Goal: Navigation & Orientation: Find specific page/section

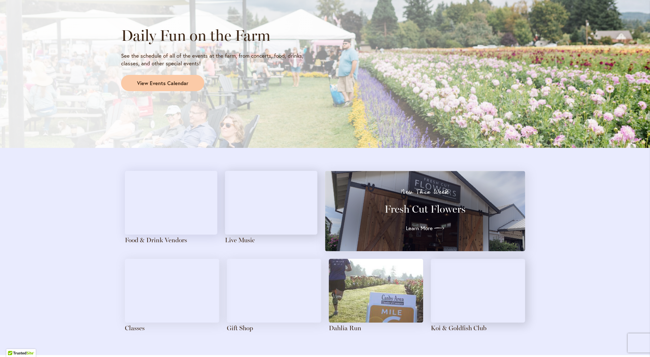
scroll to position [554, 0]
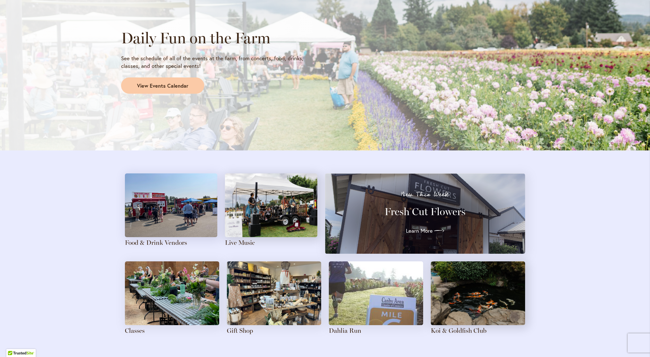
click at [161, 209] on img at bounding box center [171, 205] width 92 height 64
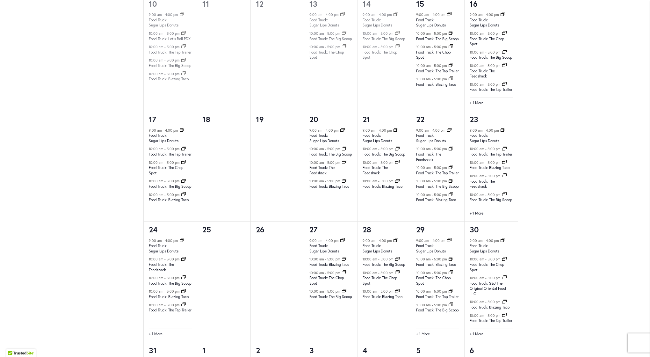
scroll to position [605, 0]
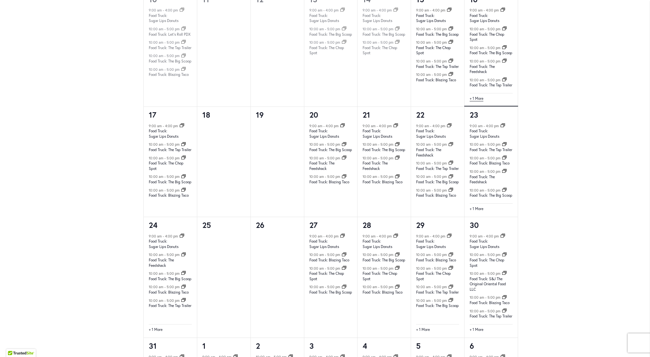
click at [482, 102] on link "+ 1 More" at bounding box center [477, 99] width 14 height 6
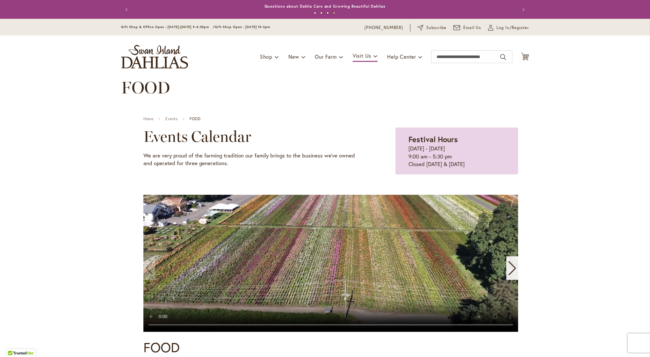
scroll to position [0, 0]
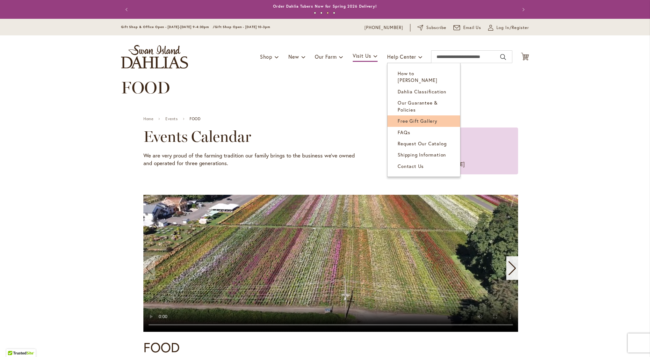
click at [413, 118] on span "Free Gift Gallery" at bounding box center [418, 121] width 40 height 6
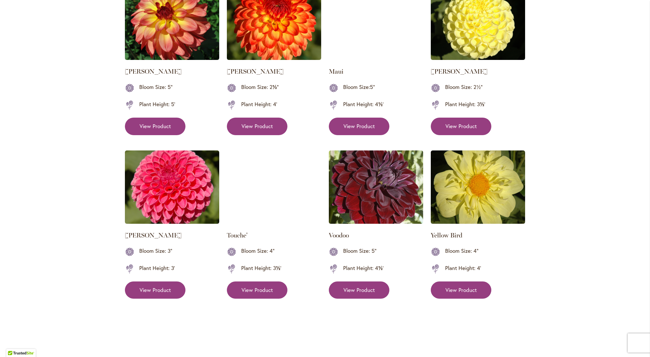
scroll to position [706, 0]
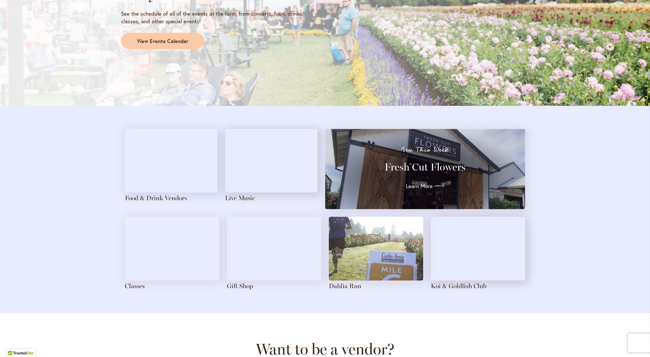
scroll to position [601, 0]
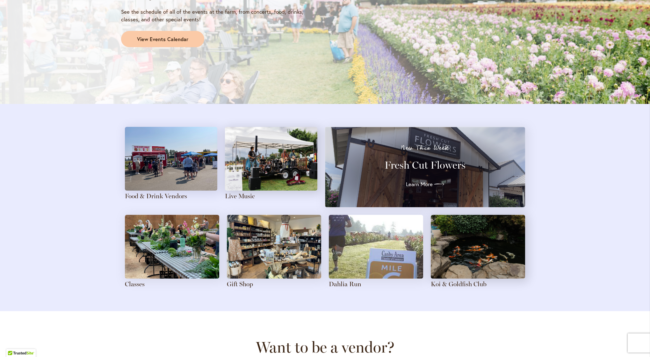
click at [271, 157] on img at bounding box center [271, 159] width 92 height 64
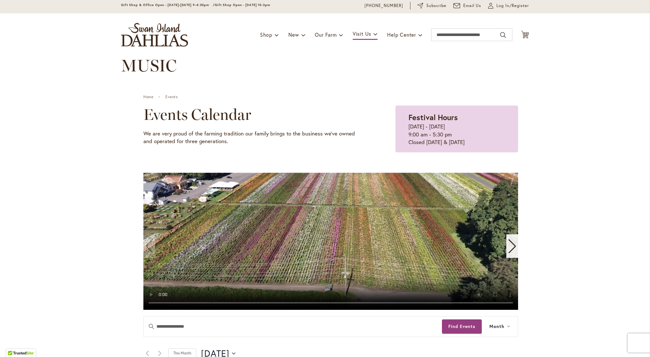
scroll to position [18, 0]
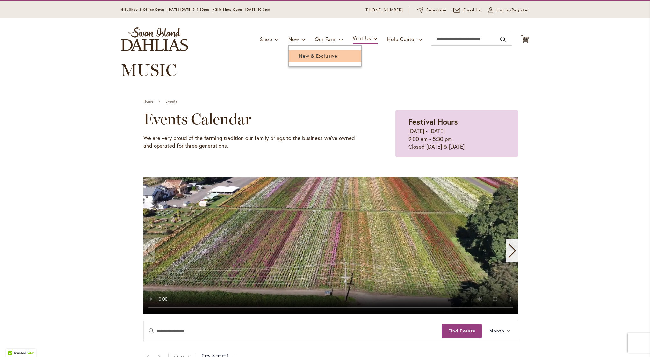
click at [297, 55] on link "New & Exclusive" at bounding box center [325, 55] width 73 height 11
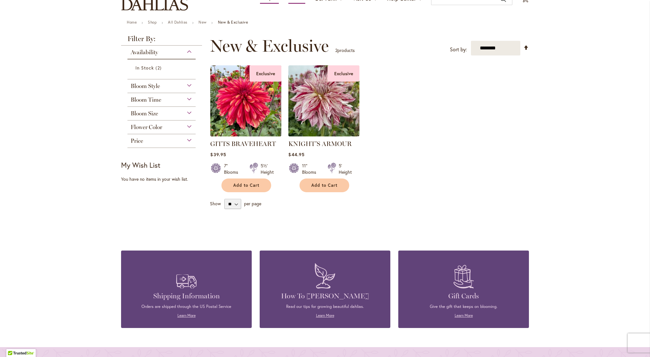
scroll to position [54, 0]
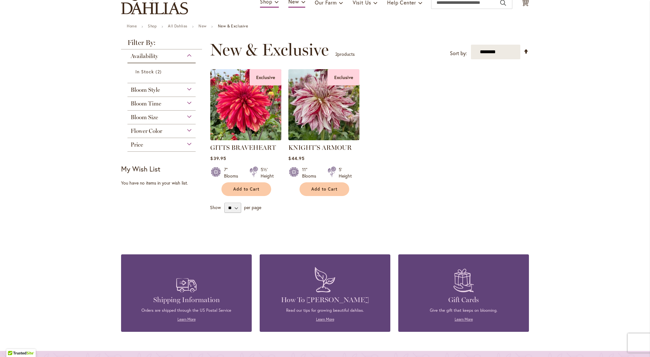
click at [138, 145] on span "Price" at bounding box center [137, 144] width 12 height 7
click at [144, 158] on span "$30.00" at bounding box center [143, 160] width 16 height 6
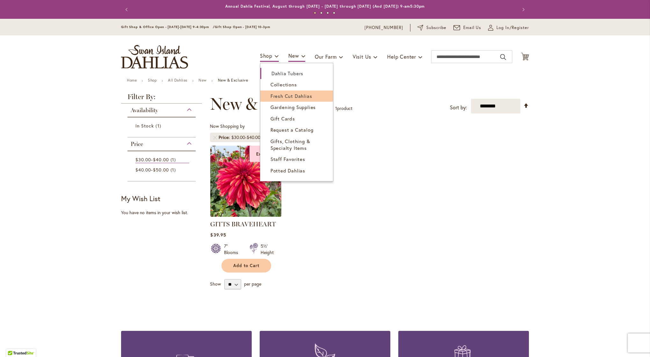
click at [276, 97] on span "Fresh Cut Dahlias" at bounding box center [292, 96] width 42 height 6
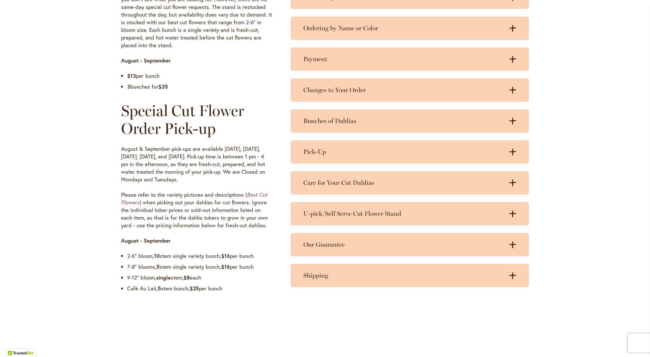
scroll to position [399, 0]
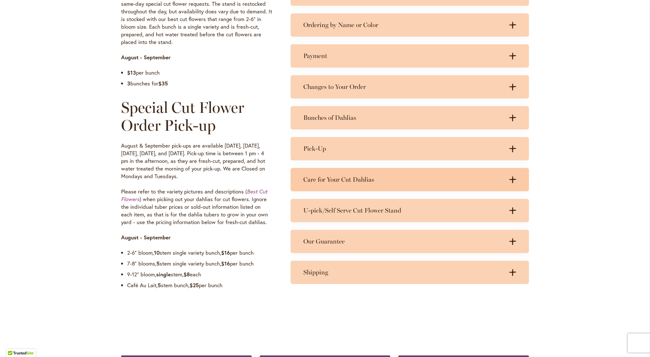
click at [513, 178] on icon at bounding box center [512, 179] width 7 height 7
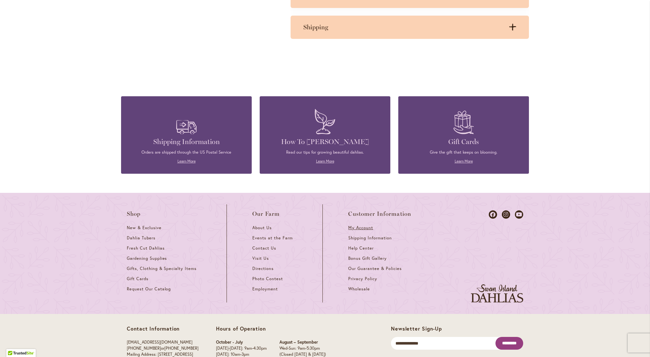
scroll to position [710, 0]
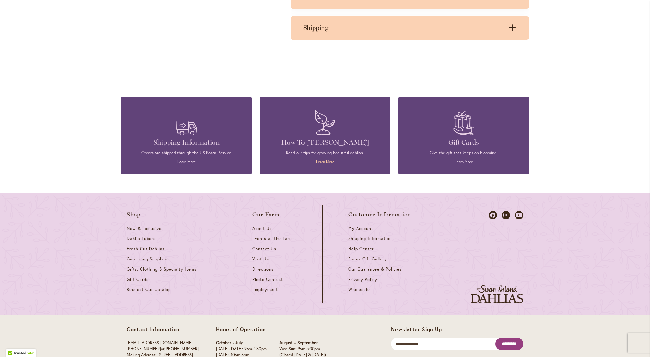
click at [324, 159] on link "Learn More" at bounding box center [325, 161] width 18 height 5
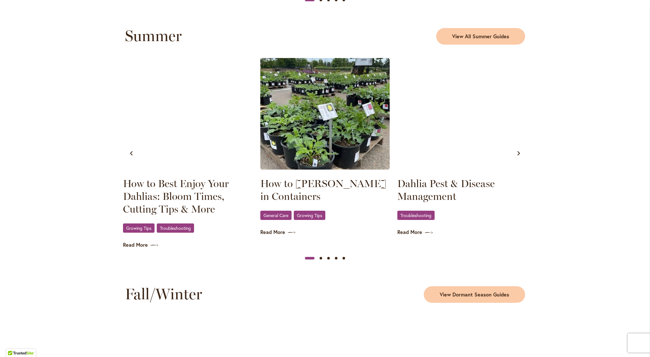
scroll to position [589, 0]
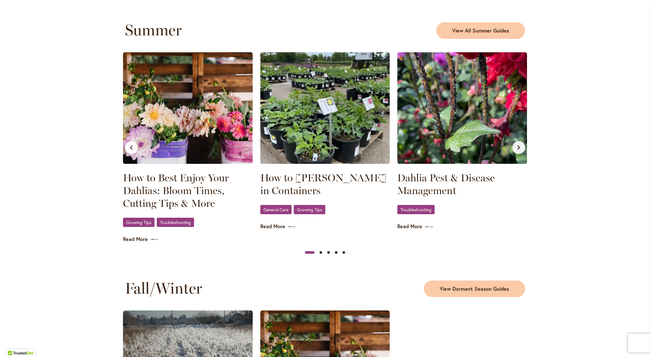
click at [203, 138] on img at bounding box center [188, 108] width 130 height 112
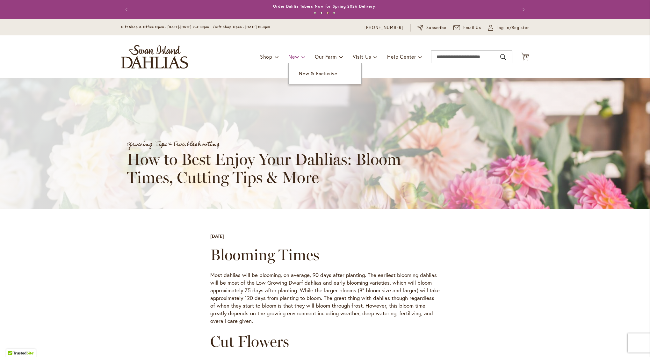
click at [301, 57] on span at bounding box center [303, 57] width 4 height 10
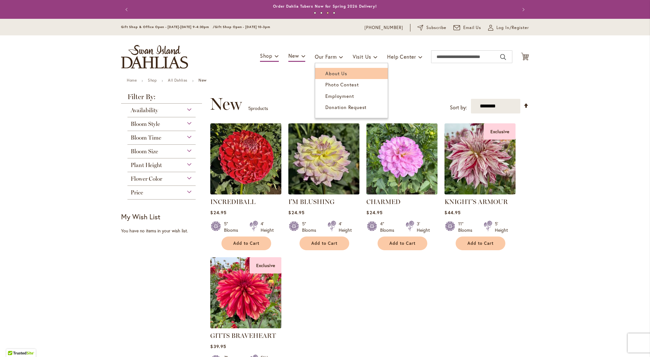
click at [334, 75] on span "About Us" at bounding box center [336, 73] width 22 height 6
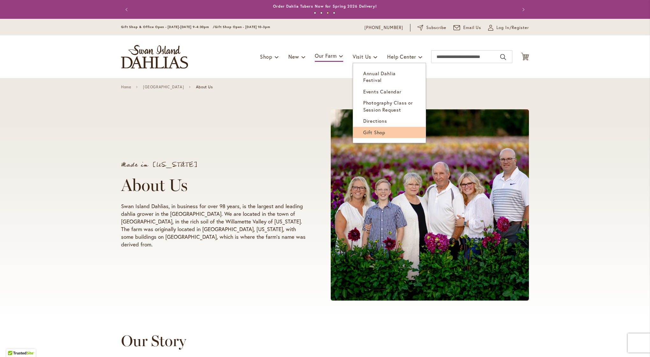
click at [363, 129] on span "Gift Shop" at bounding box center [374, 132] width 22 height 6
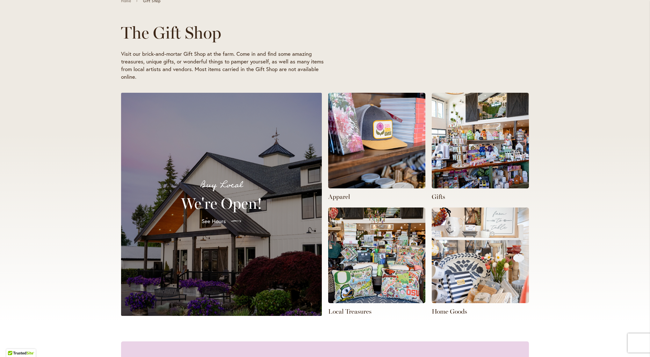
scroll to position [0, 431]
click at [462, 167] on img at bounding box center [480, 141] width 97 height 96
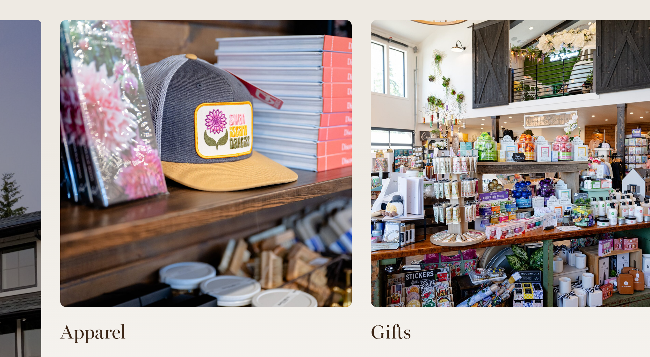
scroll to position [0, 215]
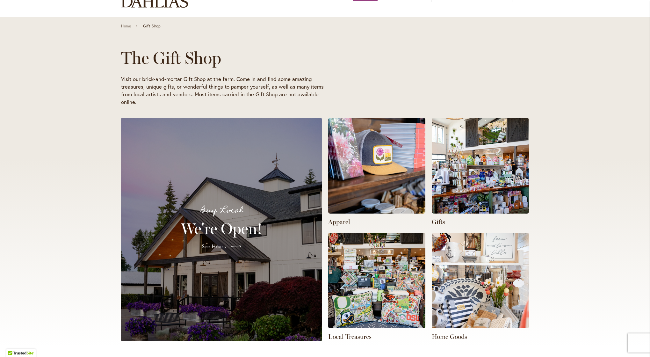
click at [389, 178] on img at bounding box center [376, 166] width 97 height 96
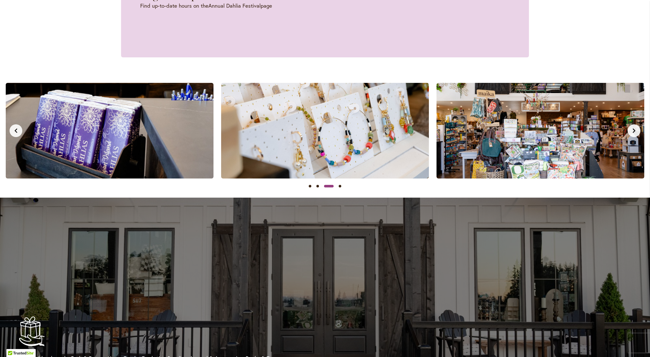
scroll to position [0, 0]
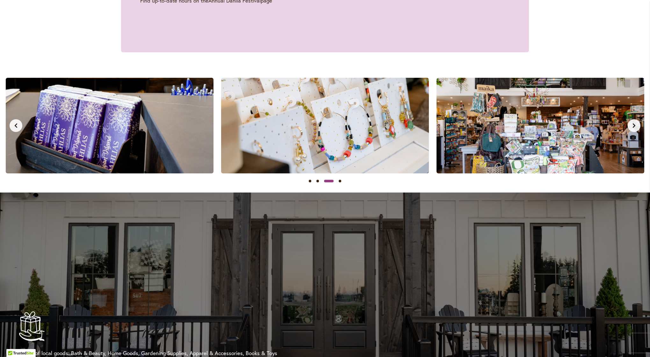
click at [635, 127] on button "Next slide" at bounding box center [634, 125] width 13 height 13
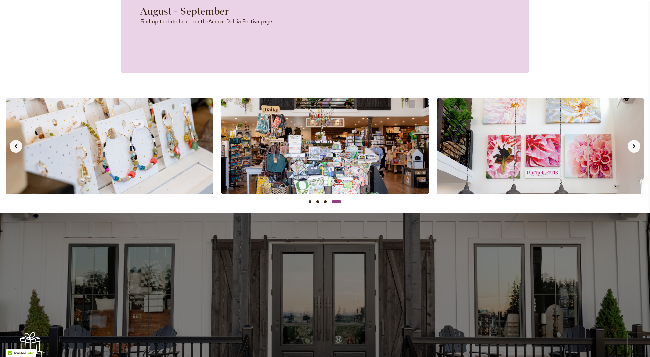
scroll to position [554, 0]
click at [636, 148] on button "Next slide" at bounding box center [634, 146] width 13 height 13
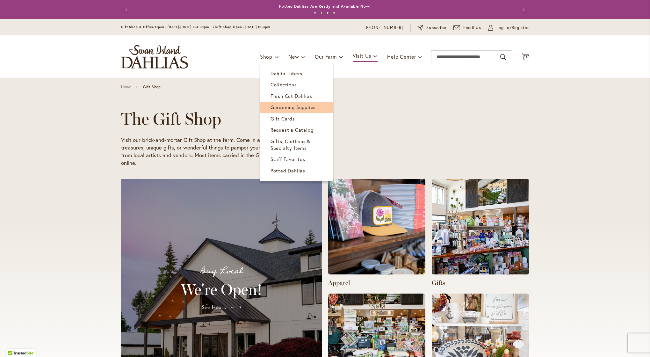
scroll to position [0, 646]
click at [278, 107] on span "Gardening Supplies" at bounding box center [293, 107] width 45 height 6
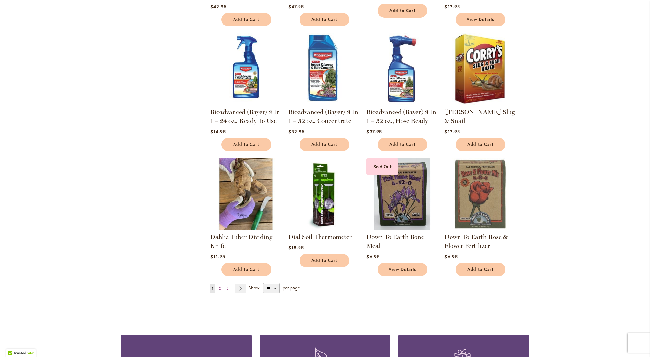
scroll to position [361, 0]
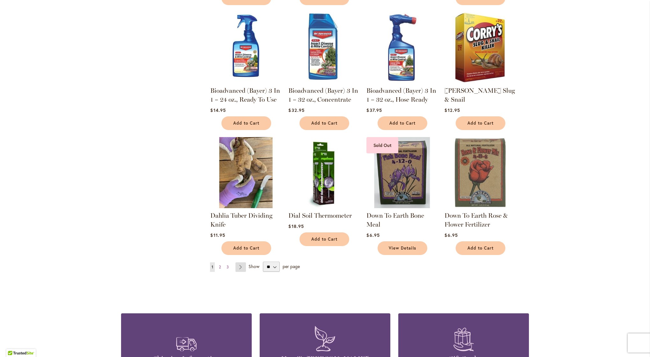
click at [242, 265] on link "Page Next" at bounding box center [241, 267] width 11 height 10
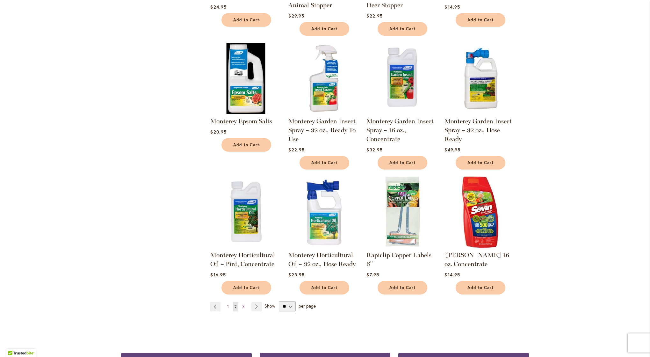
scroll to position [327, 0]
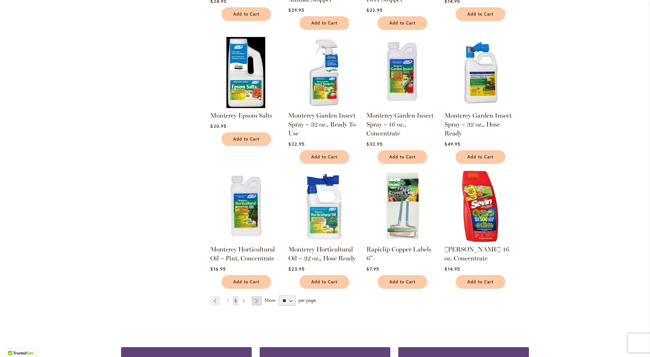
click at [257, 296] on link "Page Next" at bounding box center [256, 301] width 11 height 10
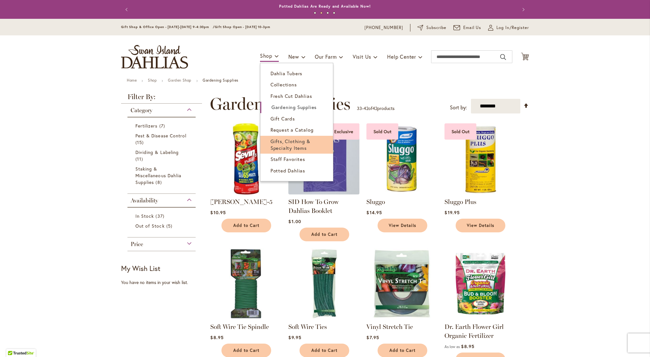
click at [281, 146] on span "Gifts, Clothing & Specialty Items" at bounding box center [291, 144] width 40 height 13
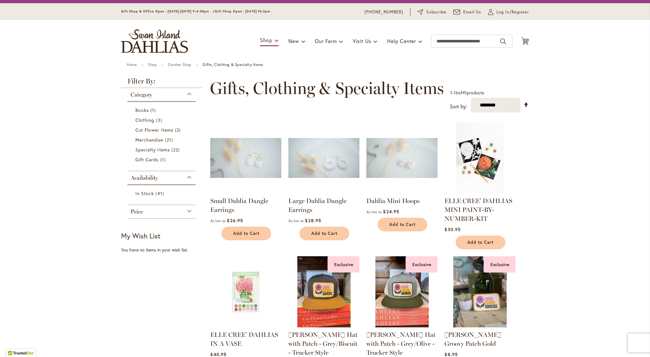
scroll to position [26, 0]
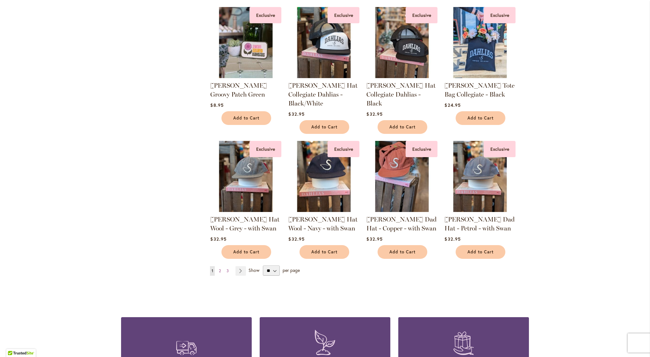
scroll to position [400, 0]
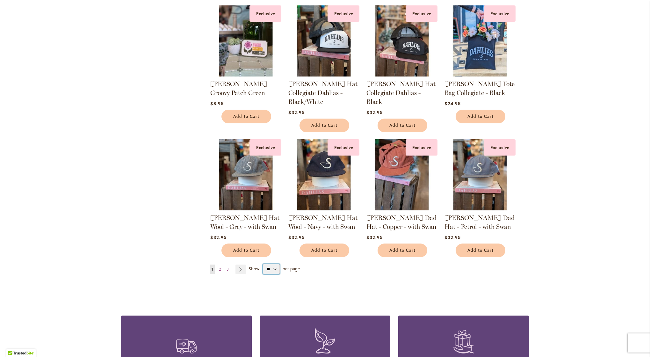
select select "**"
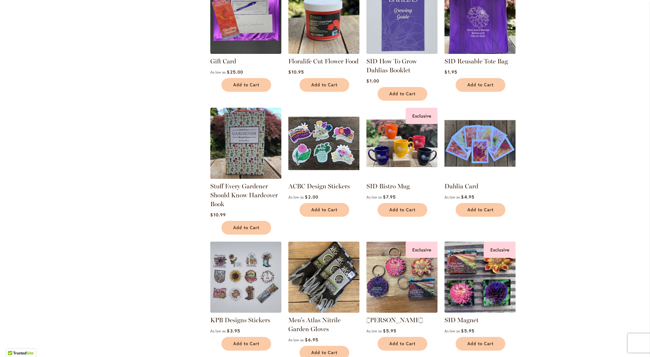
scroll to position [665, 0]
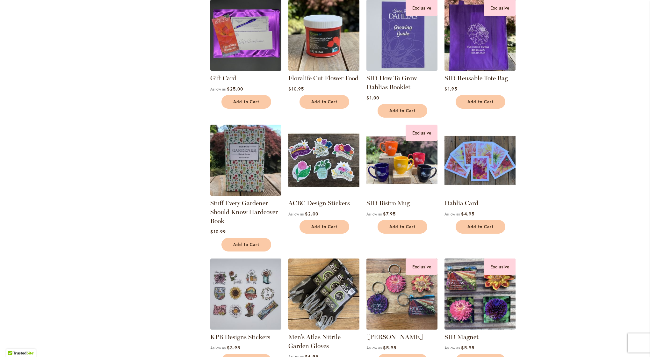
click at [492, 168] on img at bounding box center [480, 160] width 75 height 75
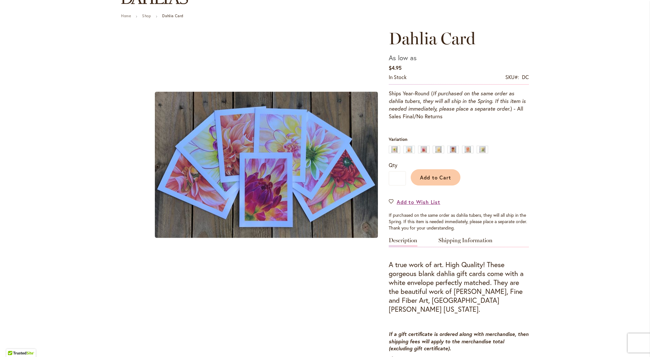
scroll to position [65, 0]
click at [394, 148] on div "American Moon" at bounding box center [394, 149] width 11 height 8
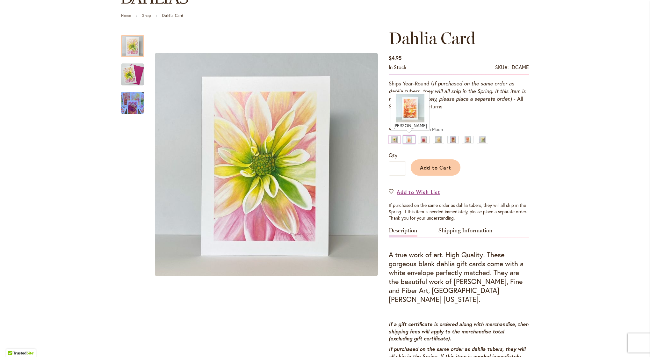
click at [410, 138] on div "Ben Huston" at bounding box center [408, 140] width 11 height 8
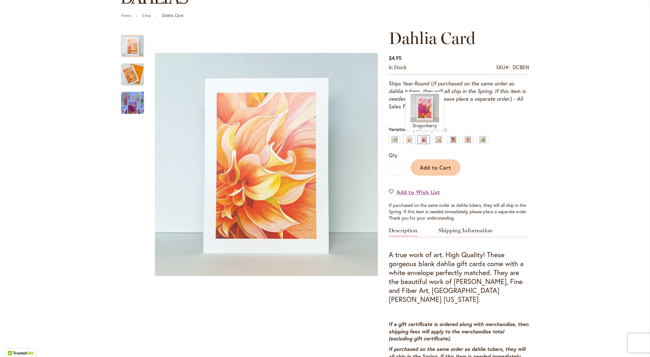
click at [424, 138] on div "Dragonberry" at bounding box center [423, 140] width 11 height 8
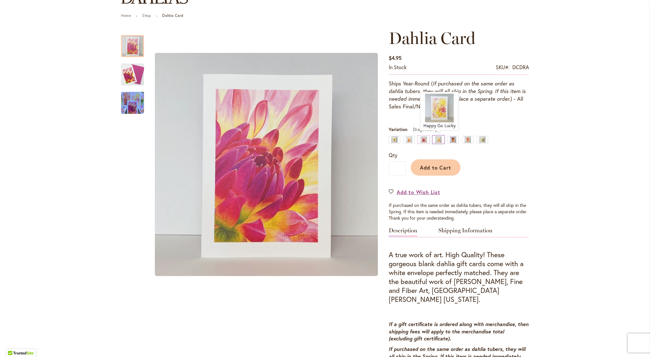
click at [439, 136] on div "Happy Go Lucky" at bounding box center [438, 140] width 11 height 8
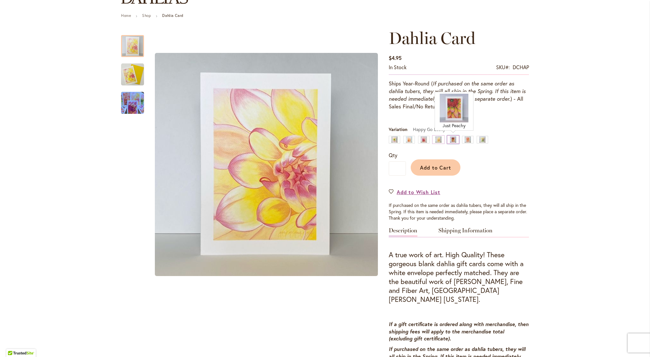
click at [452, 137] on div "Just Peachy" at bounding box center [452, 140] width 11 height 8
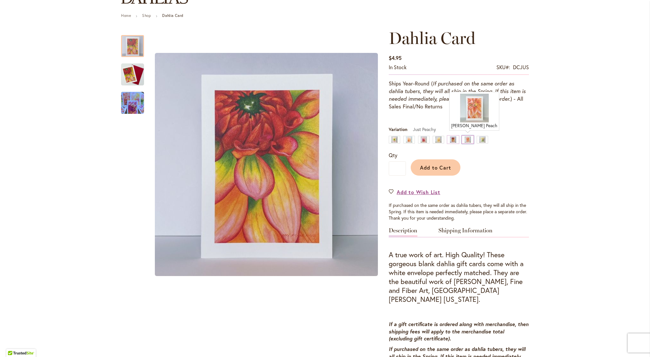
click at [468, 137] on div "Sherwood's Peach" at bounding box center [467, 140] width 11 height 8
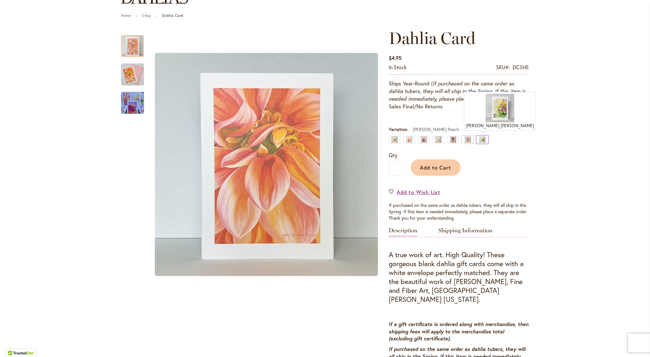
click at [483, 138] on div "Victoria Ann" at bounding box center [482, 140] width 11 height 8
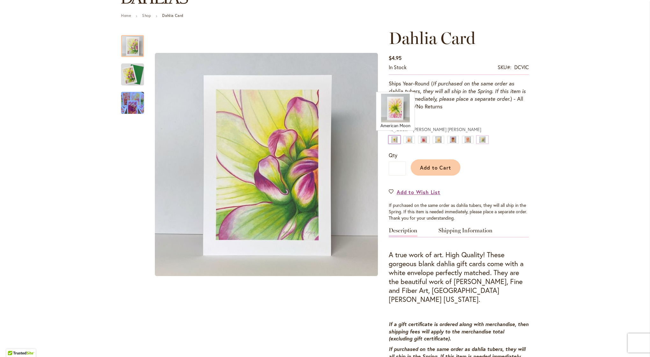
click at [392, 139] on div "American Moon" at bounding box center [394, 140] width 11 height 8
type input "****"
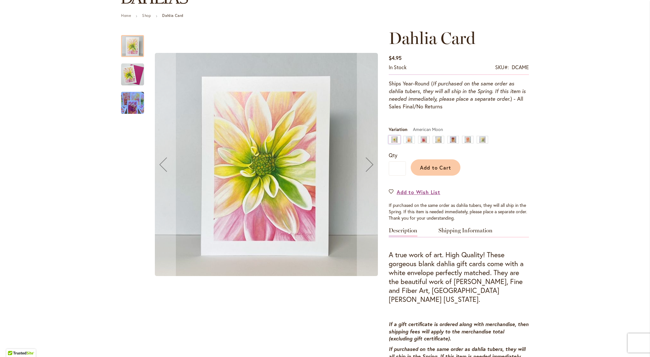
click at [128, 108] on img "Group shot of Dahlia Cards" at bounding box center [133, 103] width 46 height 30
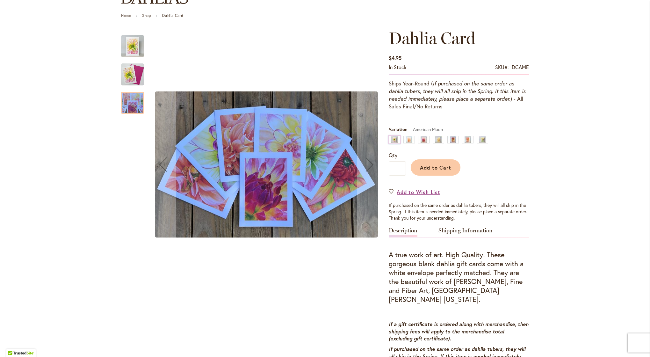
click at [133, 72] on img "AMERICAN MOON" at bounding box center [132, 74] width 23 height 23
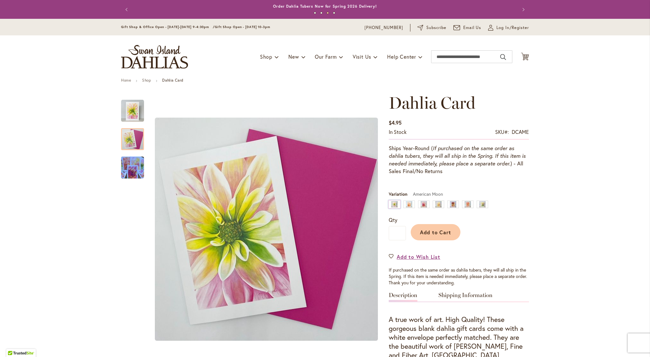
scroll to position [0, 0]
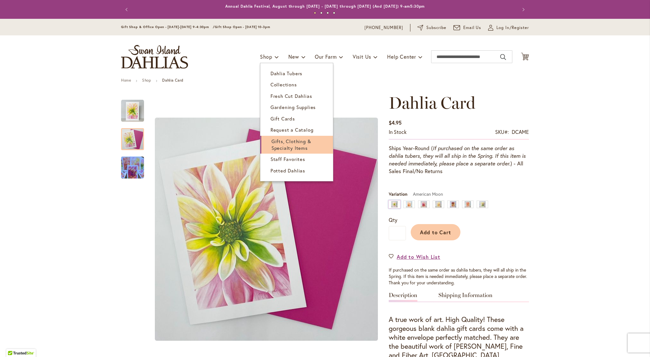
click at [272, 145] on span "Gifts, Clothing & Specialty Items" at bounding box center [292, 144] width 40 height 13
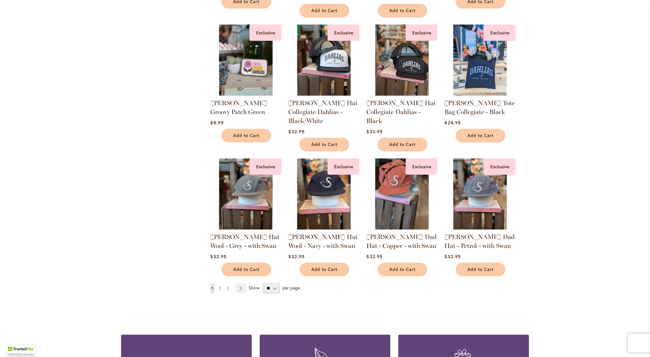
scroll to position [399, 0]
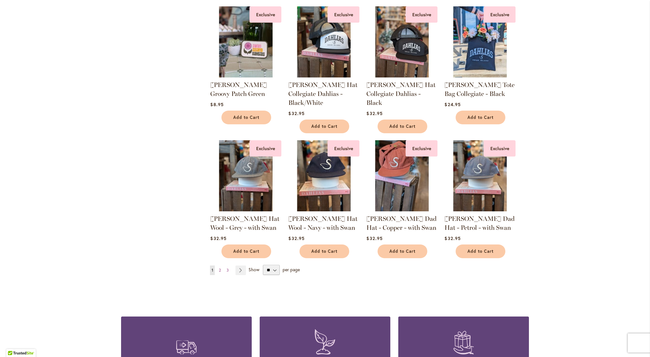
click at [287, 267] on span "per page" at bounding box center [291, 269] width 17 height 6
select select "**"
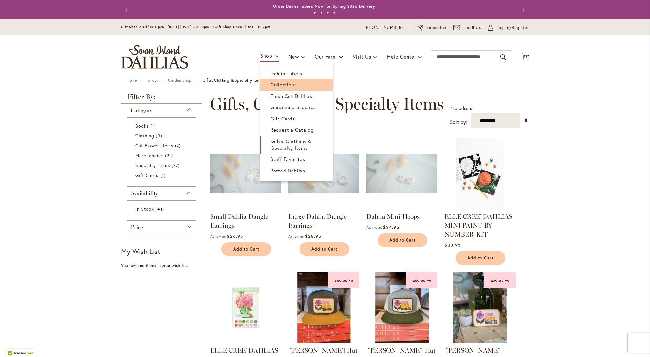
click at [284, 84] on span "Collections" at bounding box center [284, 84] width 26 height 6
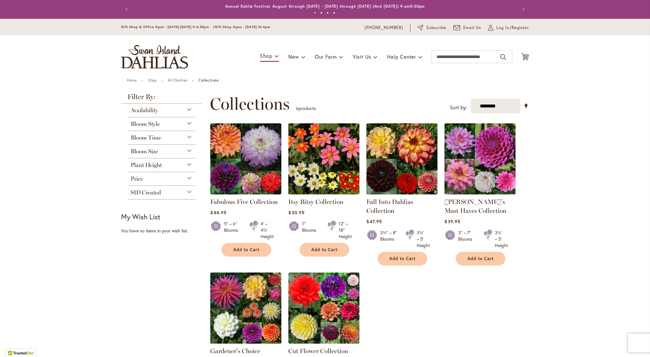
click at [188, 163] on div "Plant Height" at bounding box center [161, 163] width 68 height 10
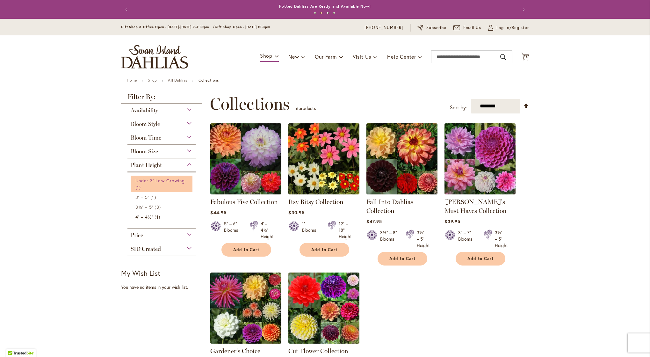
click at [166, 181] on span "Under 3' Low Growing" at bounding box center [159, 181] width 49 height 6
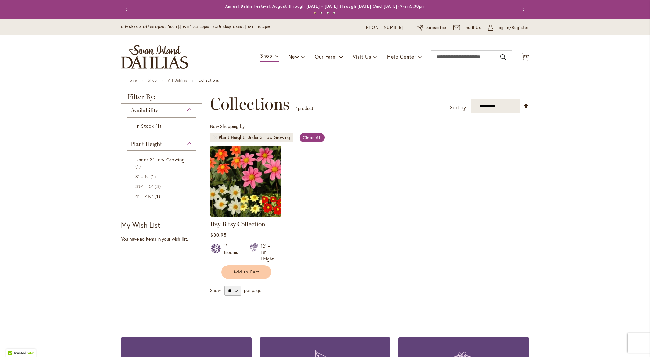
click at [251, 201] on img at bounding box center [246, 181] width 75 height 75
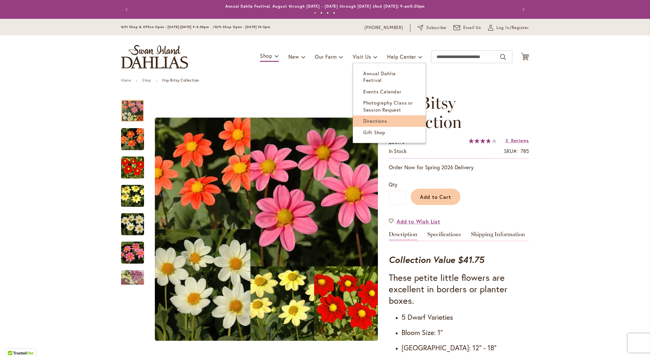
click at [371, 118] on span "Directions" at bounding box center [375, 121] width 24 height 6
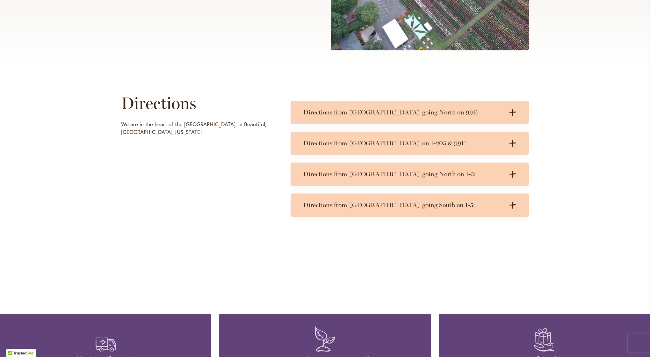
scroll to position [238, 0]
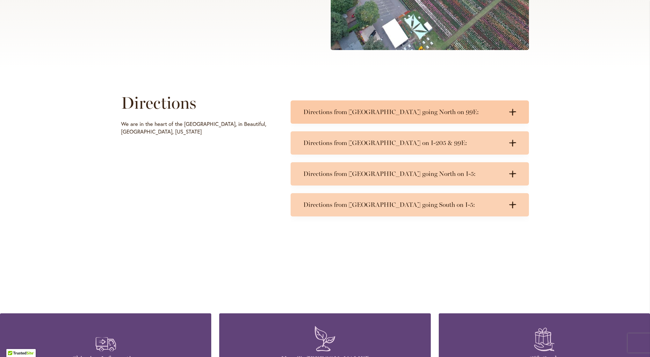
click at [510, 112] on icon ".cls-1 { fill: #3c2616; stroke-width: 0px; }" at bounding box center [512, 112] width 7 height 7
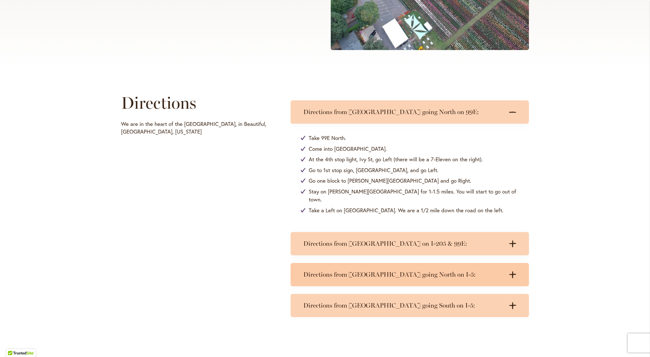
click at [513, 271] on icon at bounding box center [512, 274] width 7 height 7
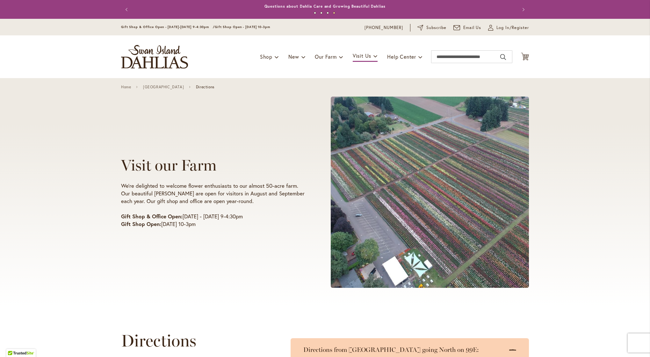
scroll to position [0, 0]
